Goal: Task Accomplishment & Management: Manage account settings

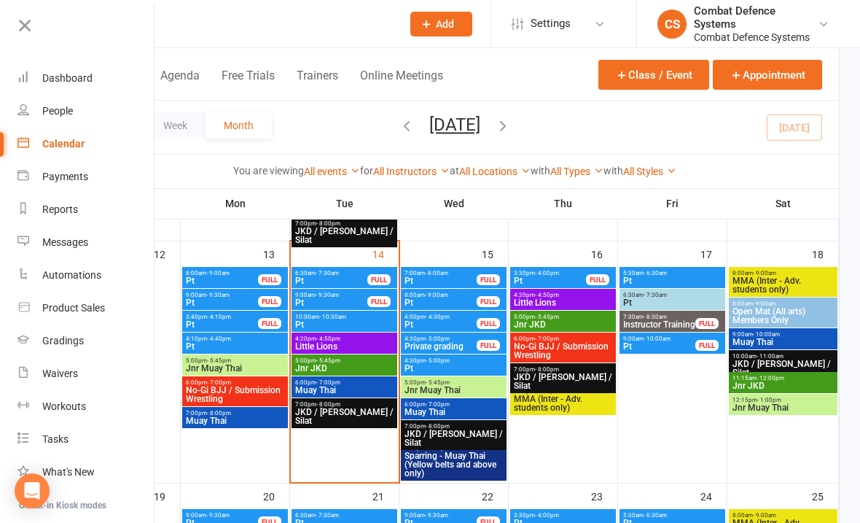
click at [77, 370] on div "Waivers" at bounding box center [60, 373] width 36 height 12
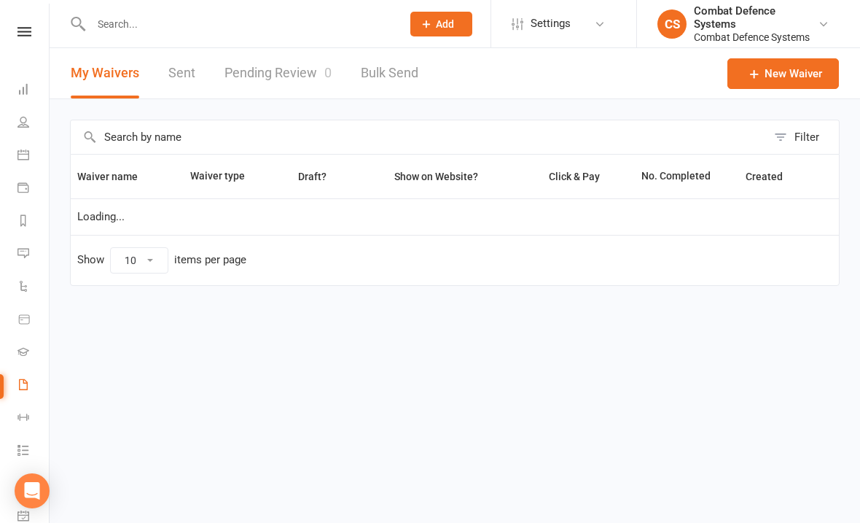
select select "50"
click at [294, 74] on link "Pending Review 0" at bounding box center [277, 73] width 107 height 50
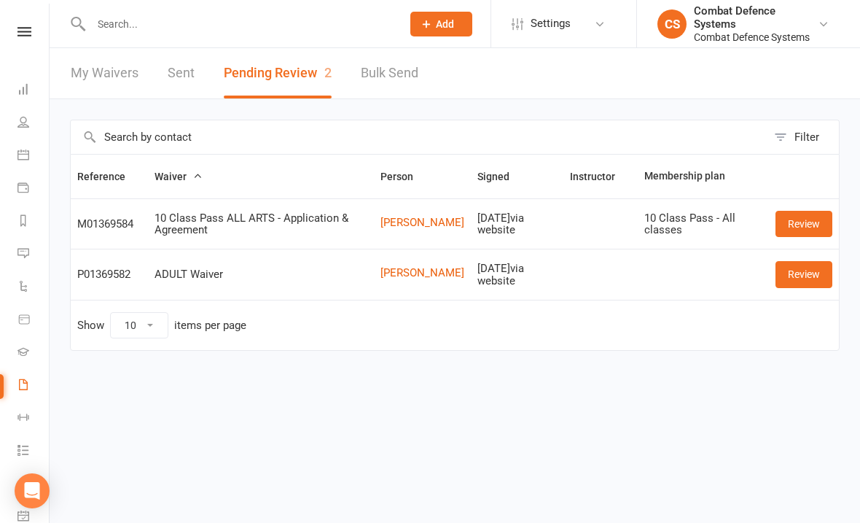
click at [802, 263] on link "Review" at bounding box center [804, 274] width 57 height 26
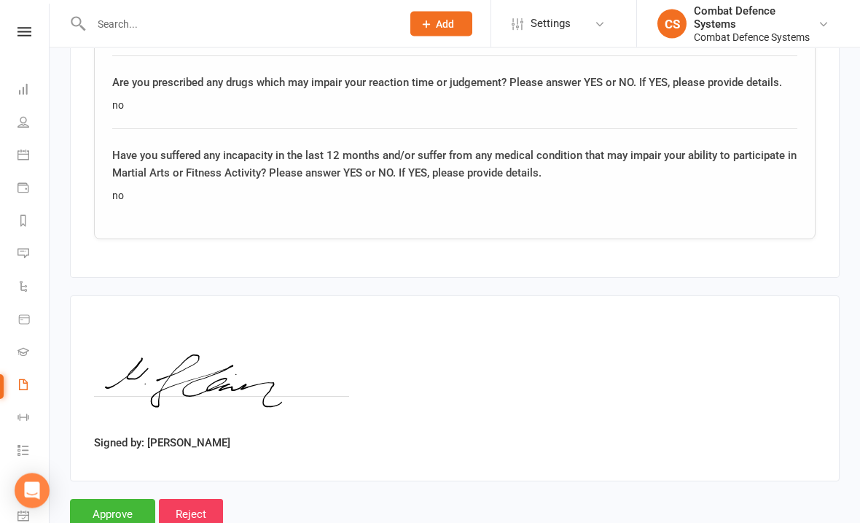
scroll to position [1217, 0]
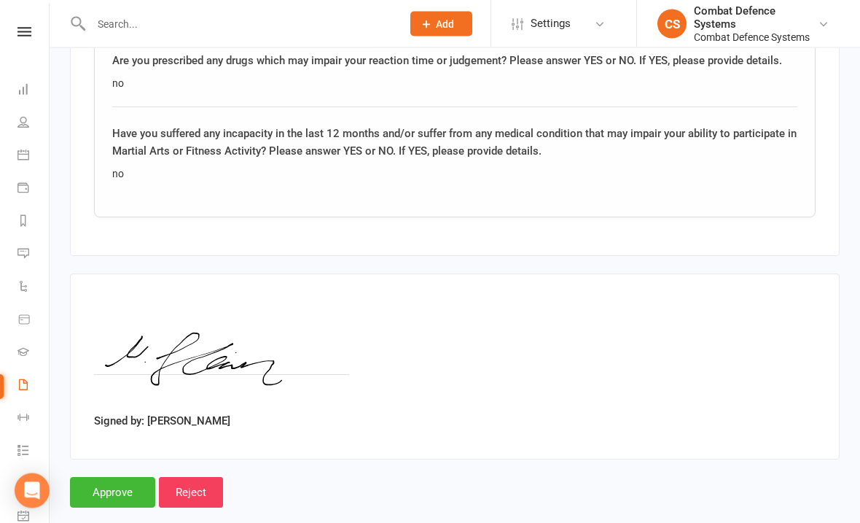
click at [129, 483] on input "Approve" at bounding box center [112, 492] width 85 height 31
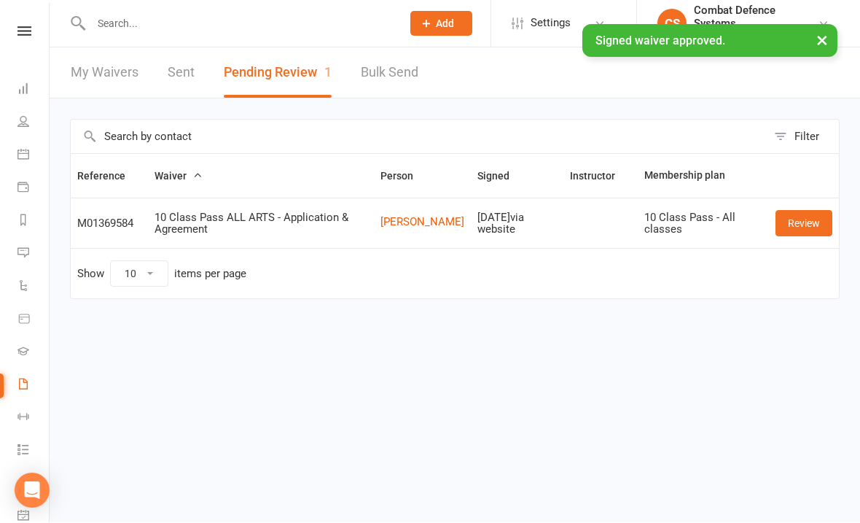
click at [802, 223] on link "Review" at bounding box center [804, 224] width 57 height 26
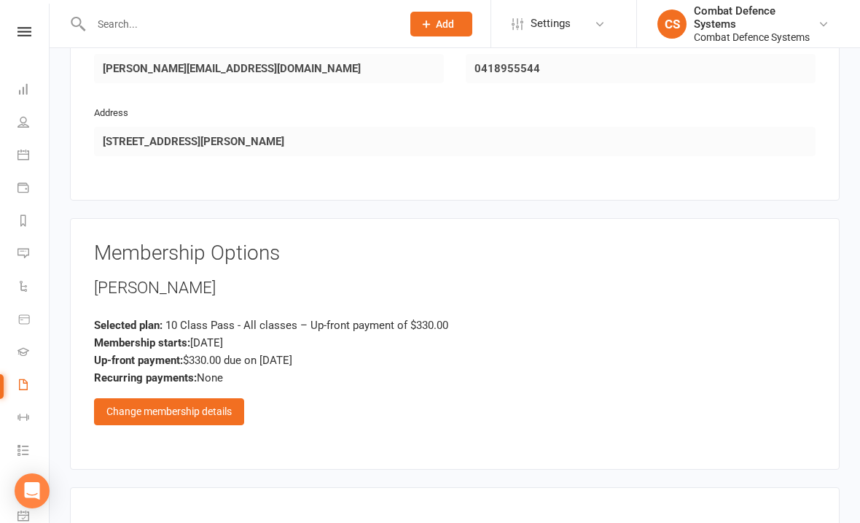
scroll to position [829, 0]
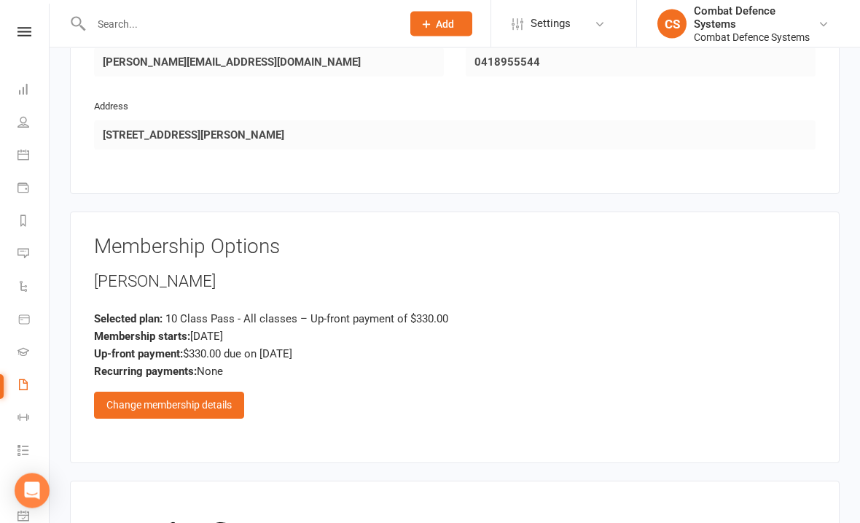
click at [208, 398] on div "Change membership details" at bounding box center [169, 405] width 150 height 26
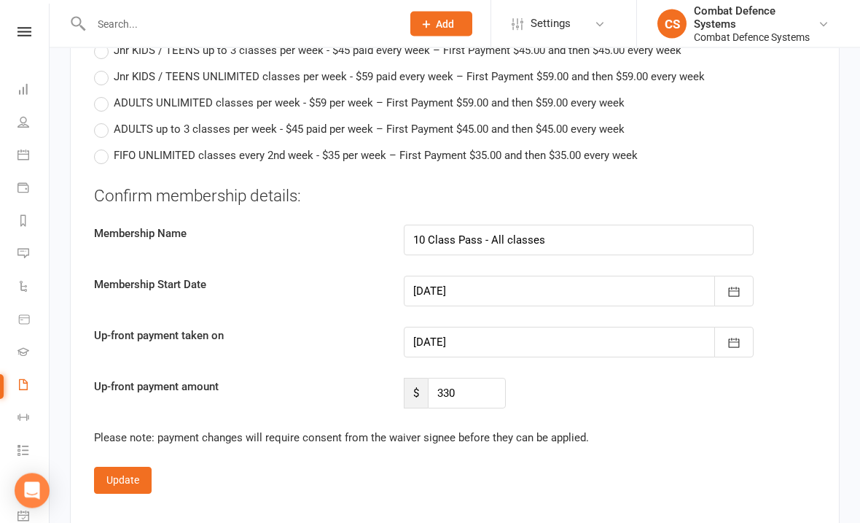
scroll to position [1605, 0]
click at [469, 389] on input "330" at bounding box center [467, 393] width 78 height 31
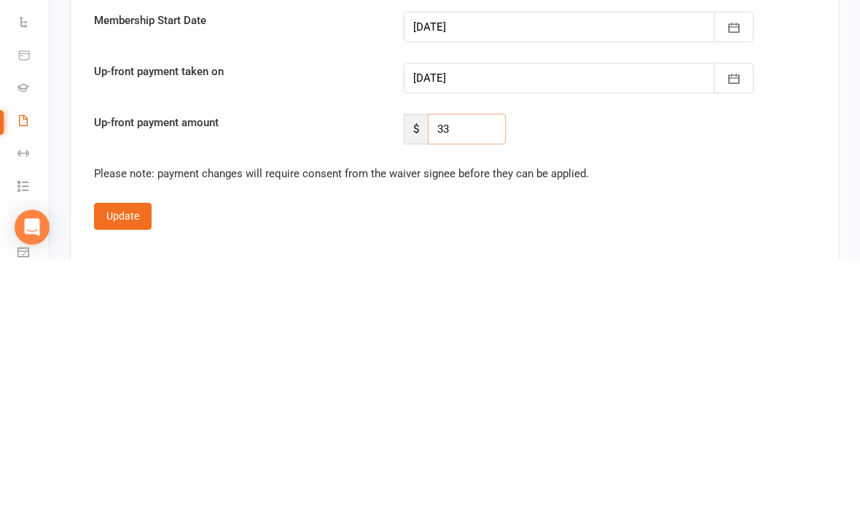
type input "3"
type input "275"
click at [124, 466] on button "Update" at bounding box center [123, 479] width 58 height 26
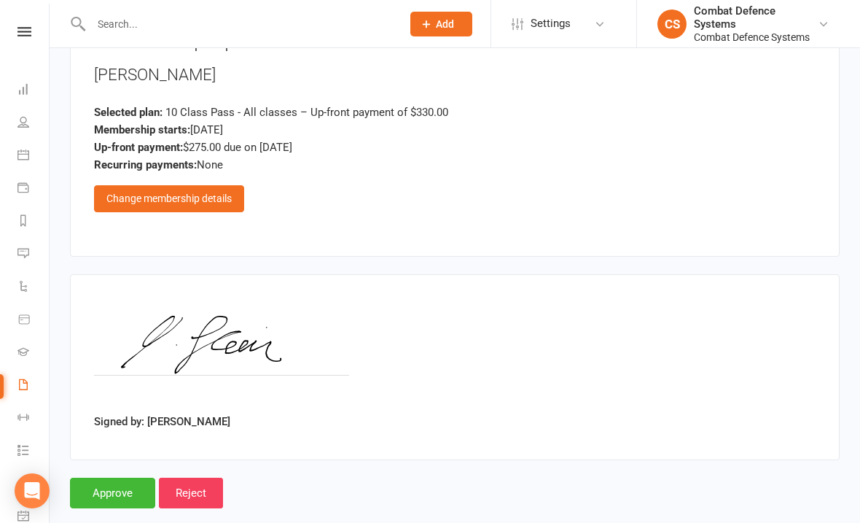
click at [120, 477] on input "Approve" at bounding box center [112, 492] width 85 height 31
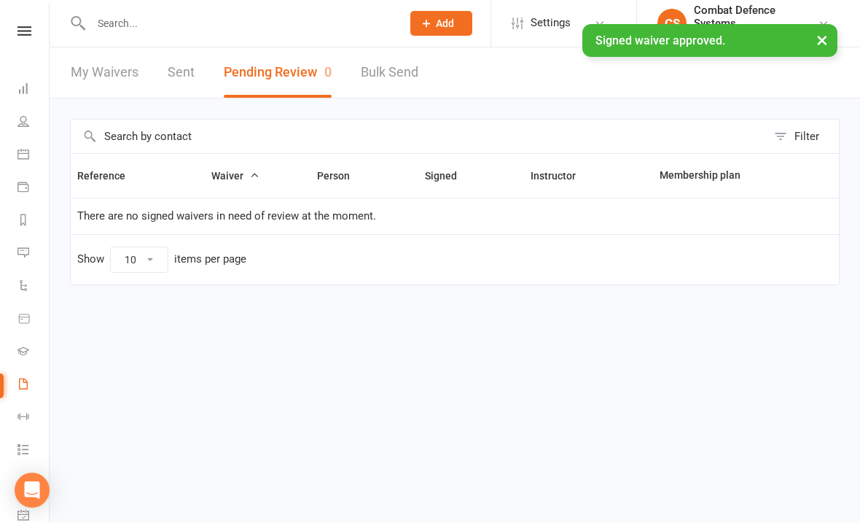
click at [31, 28] on link at bounding box center [25, 31] width 52 height 9
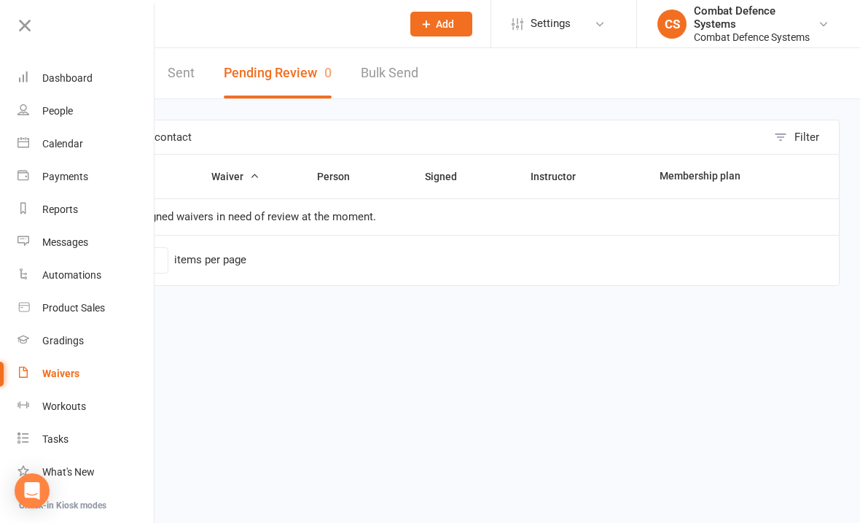
click at [79, 74] on div "Dashboard" at bounding box center [67, 78] width 50 height 12
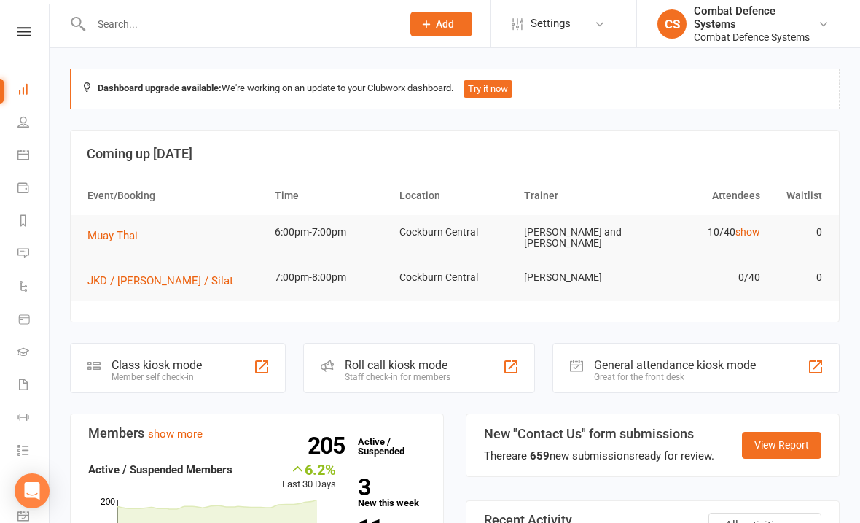
click at [35, 28] on link at bounding box center [25, 31] width 52 height 9
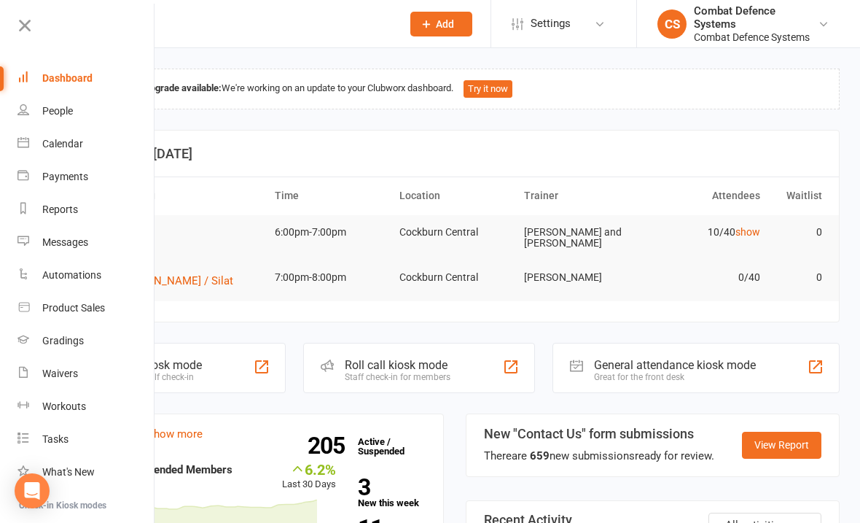
click at [44, 142] on div "Calendar" at bounding box center [62, 144] width 41 height 12
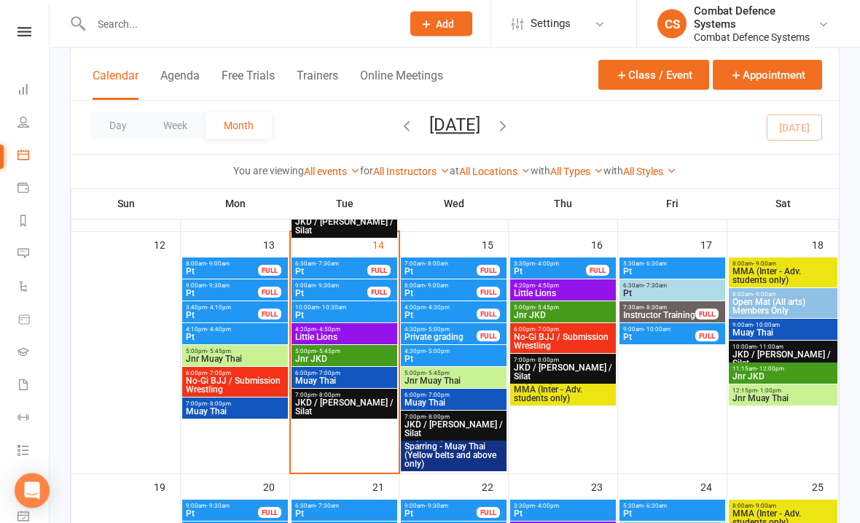
scroll to position [587, 0]
click at [316, 372] on span "- 7:00pm" at bounding box center [328, 373] width 24 height 7
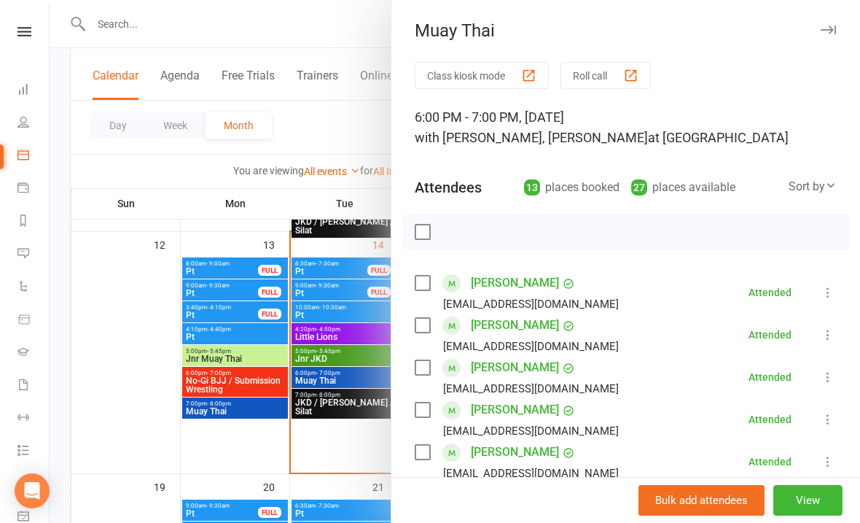
scroll to position [0, 0]
click at [830, 25] on button "button" at bounding box center [827, 29] width 17 height 17
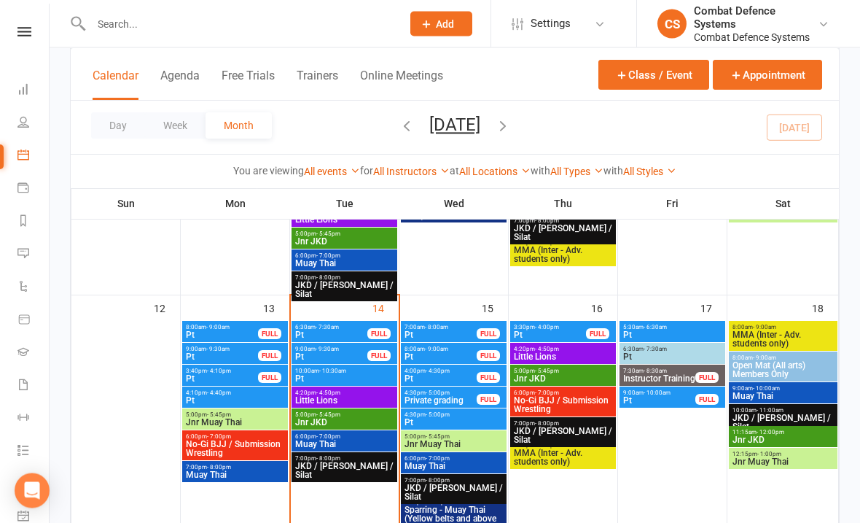
scroll to position [526, 0]
